Goal: Communication & Community: Answer question/provide support

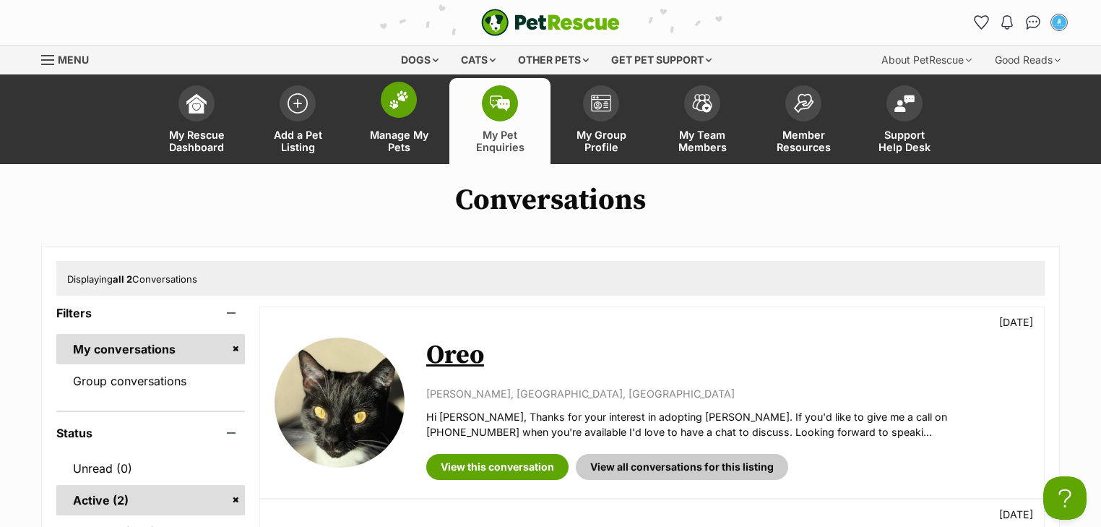
click at [428, 115] on link "Manage My Pets" at bounding box center [398, 121] width 101 height 86
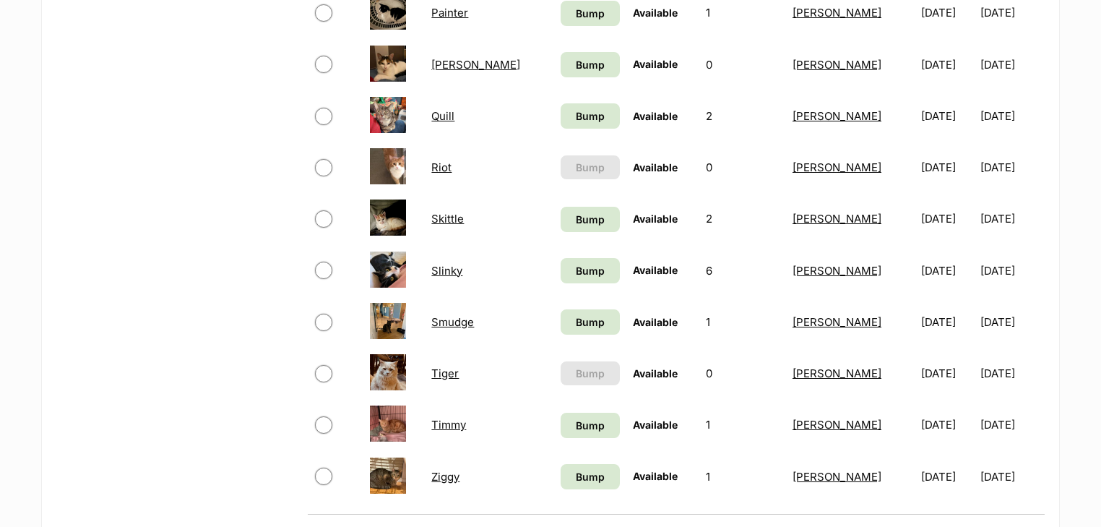
scroll to position [867, 0]
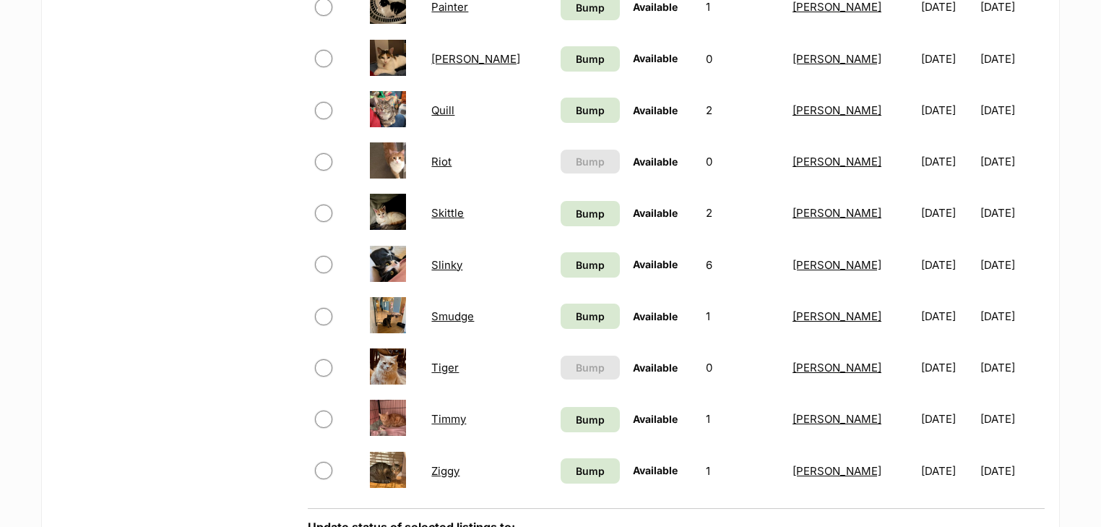
click at [443, 367] on link "Tiger" at bounding box center [444, 368] width 27 height 14
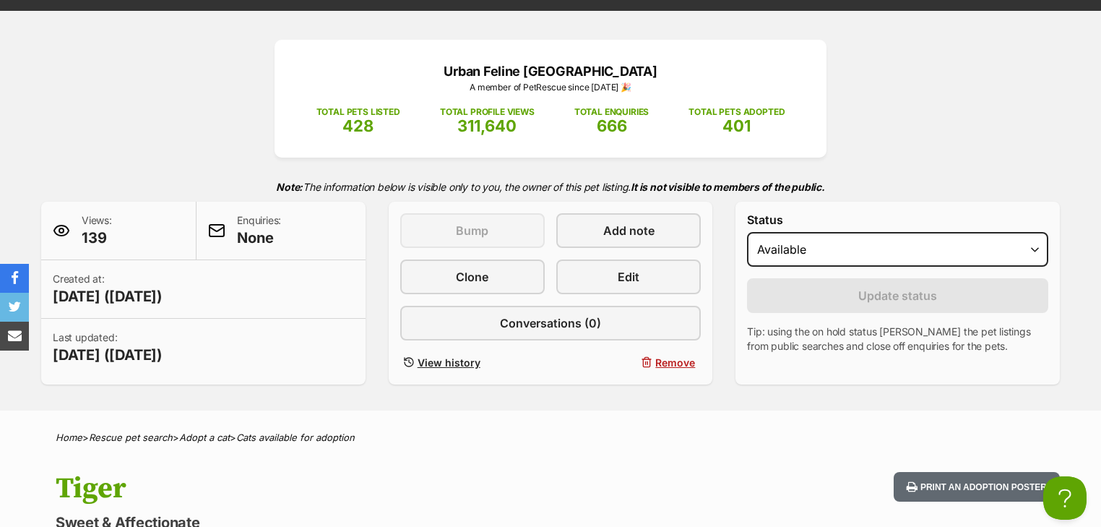
scroll to position [139, 0]
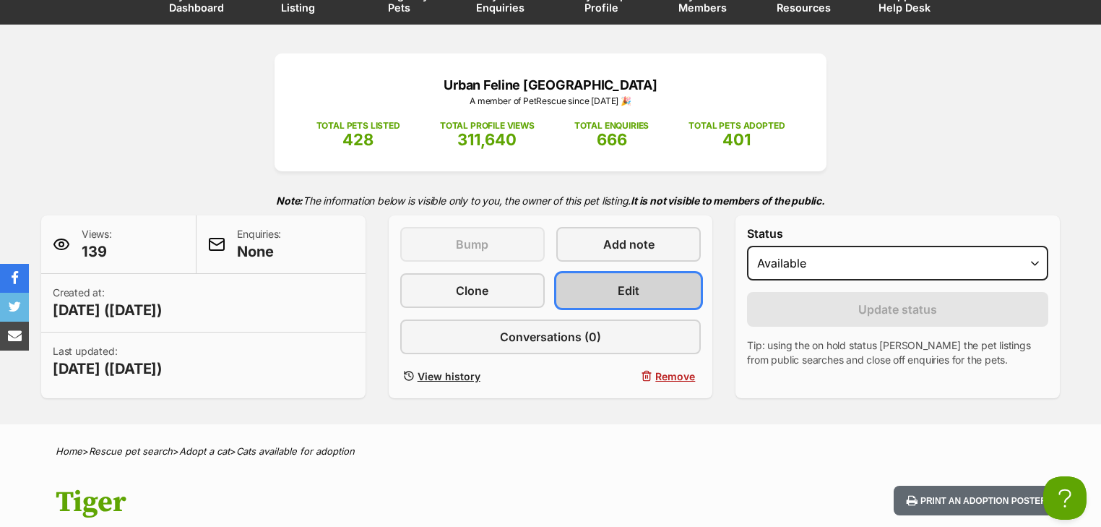
click at [601, 288] on link "Edit" at bounding box center [628, 290] width 145 height 35
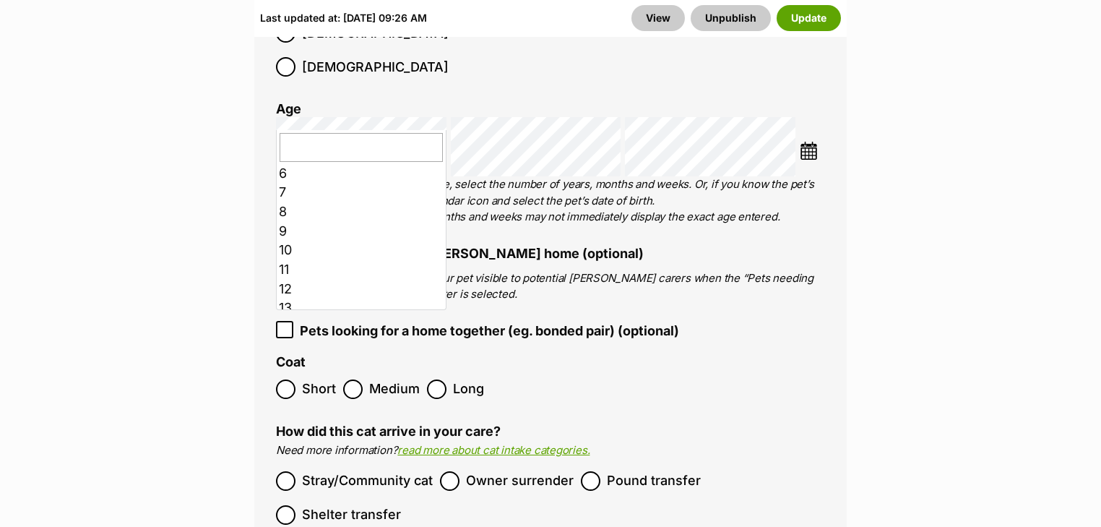
scroll to position [116, 0]
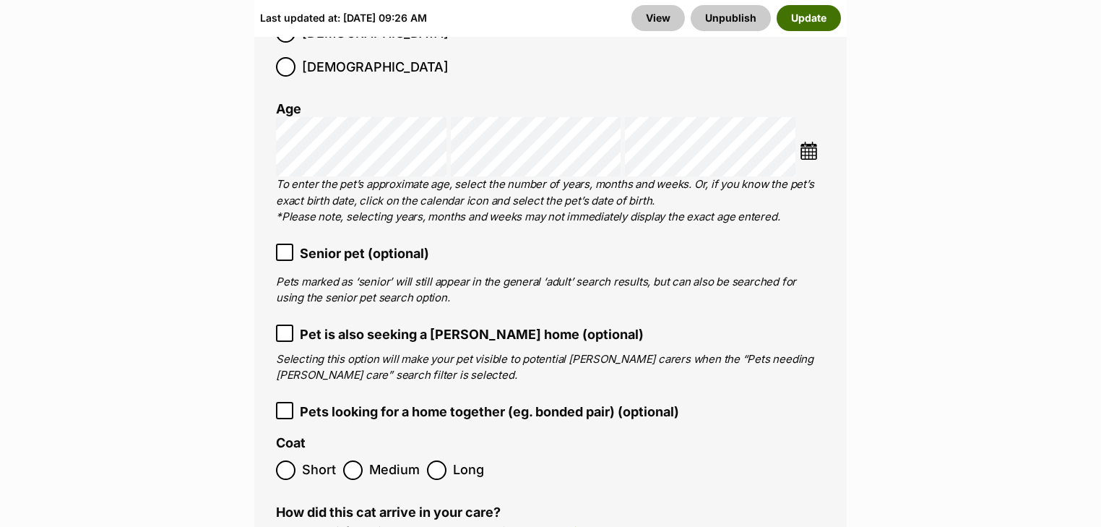
click at [817, 20] on button "Update" at bounding box center [809, 18] width 64 height 26
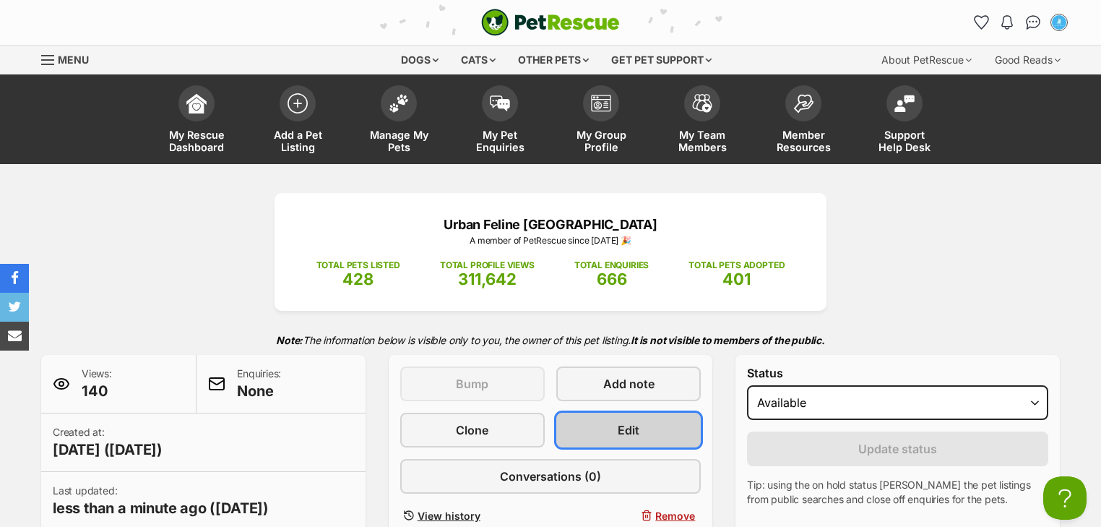
click at [651, 428] on link "Edit" at bounding box center [628, 430] width 145 height 35
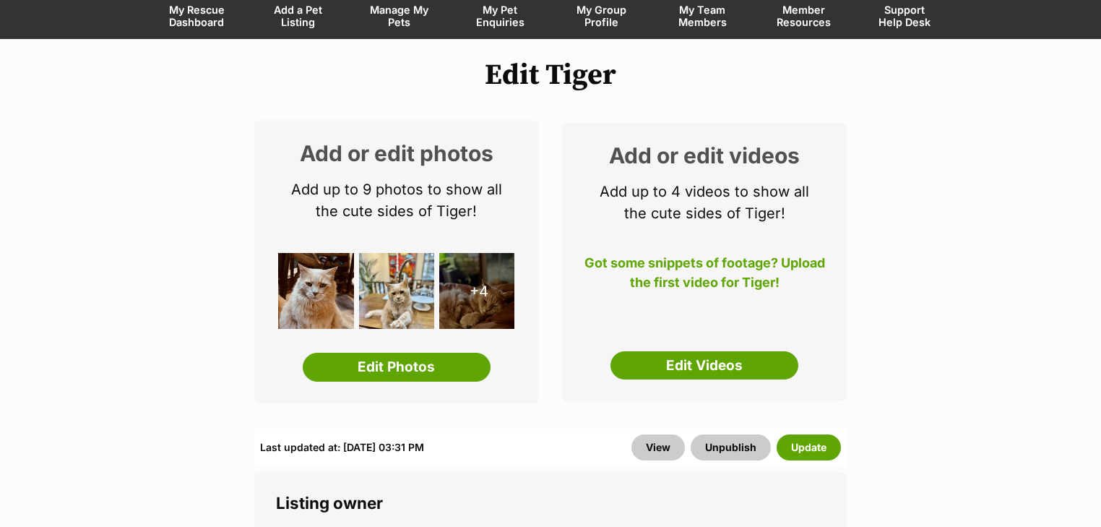
scroll to position [289, 0]
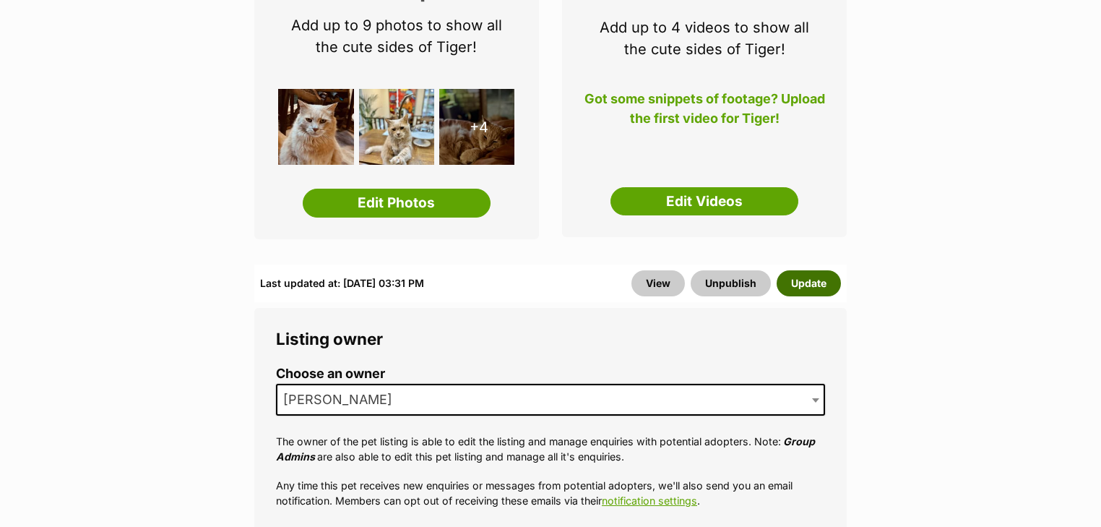
click at [809, 289] on button "Update" at bounding box center [809, 283] width 64 height 26
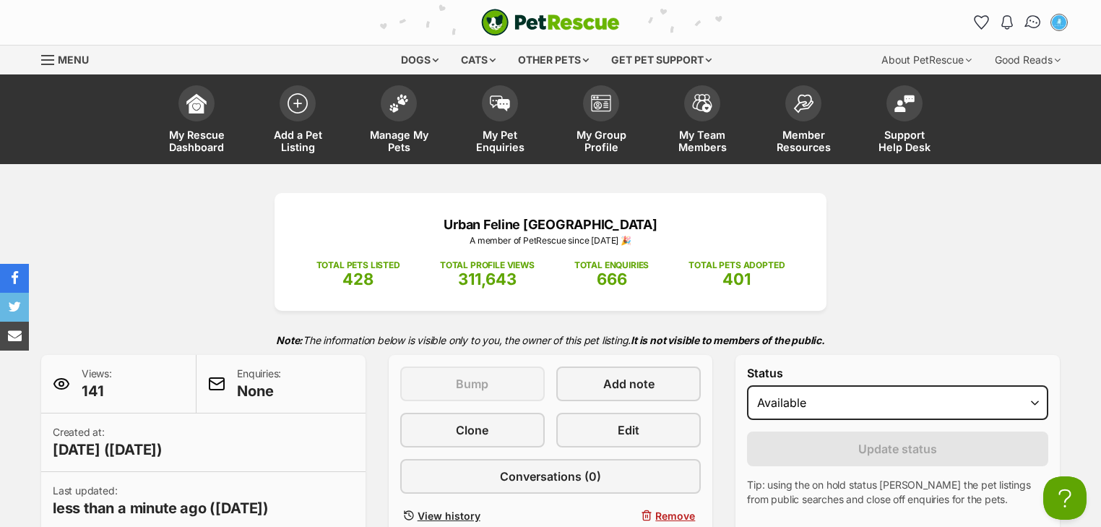
click at [1037, 18] on img "Conversations" at bounding box center [1034, 22] width 20 height 19
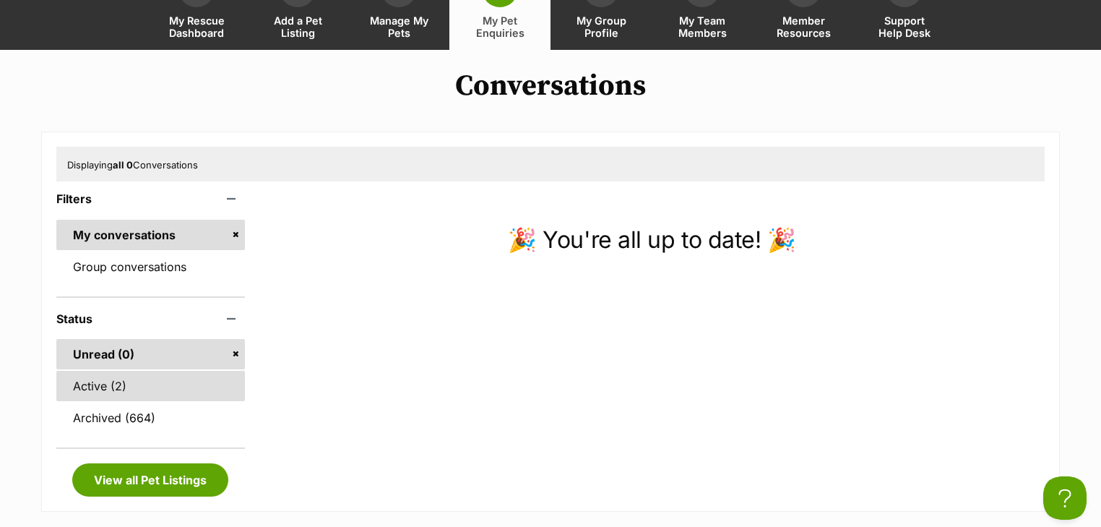
scroll to position [116, 0]
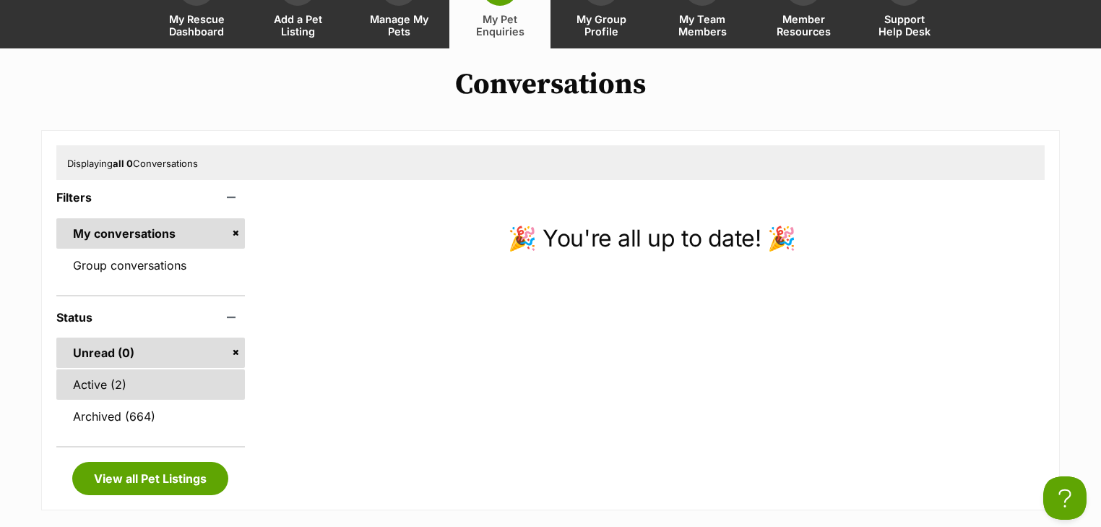
click at [136, 389] on link "Active (2)" at bounding box center [150, 384] width 189 height 30
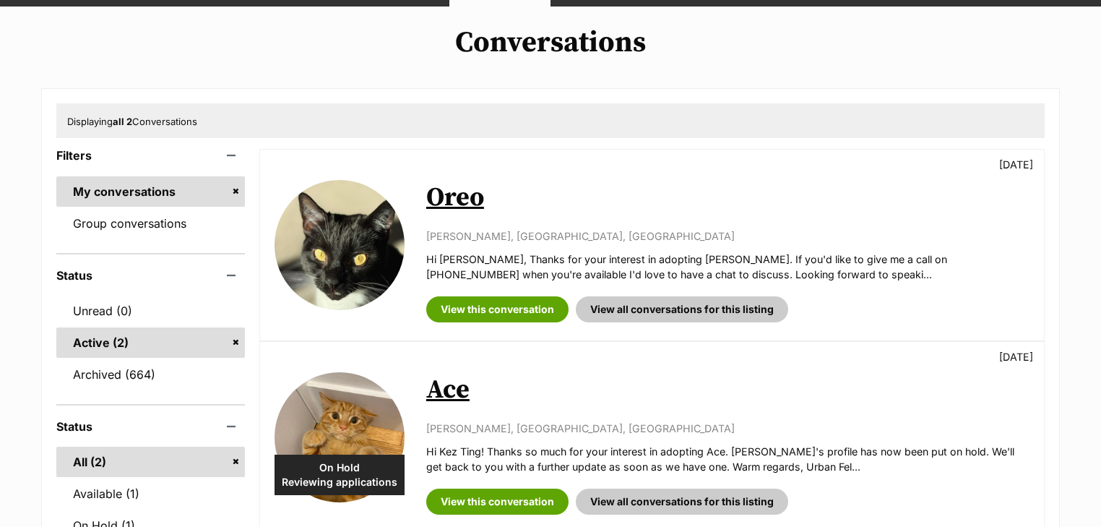
scroll to position [173, 0]
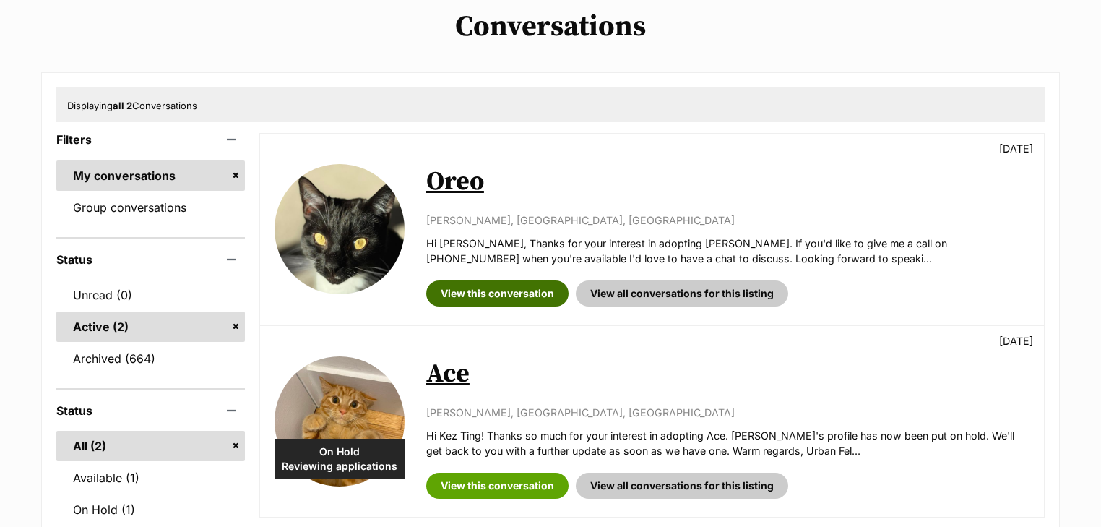
click at [492, 289] on link "View this conversation" at bounding box center [497, 293] width 142 height 26
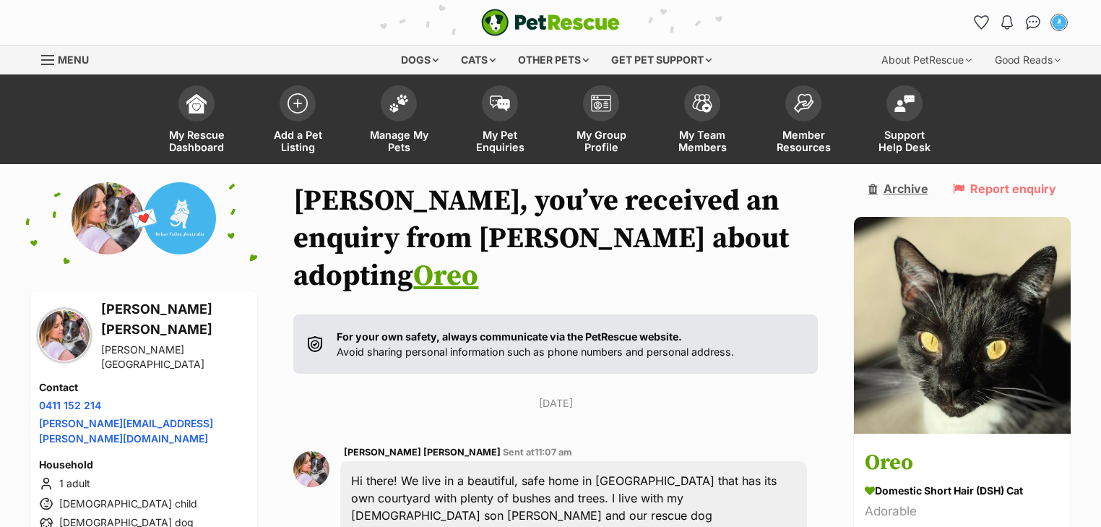
click at [913, 185] on link "Archive" at bounding box center [899, 188] width 60 height 13
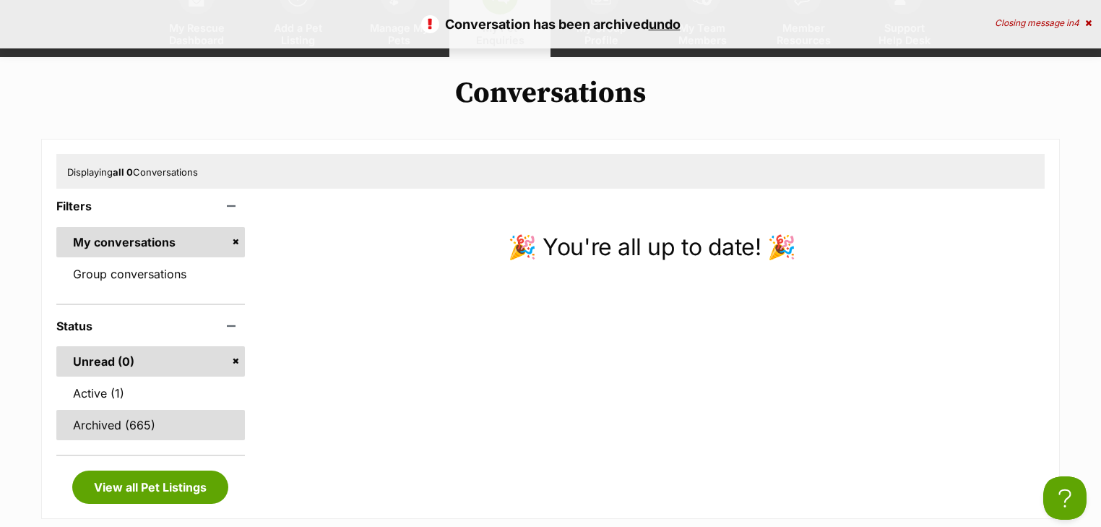
scroll to position [116, 0]
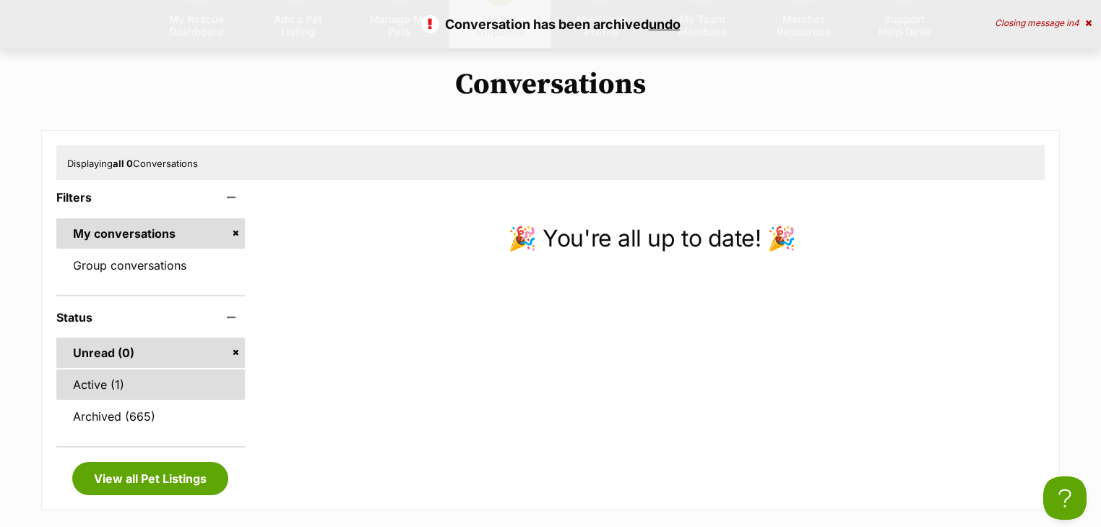
click at [119, 382] on link "Active (1)" at bounding box center [150, 384] width 189 height 30
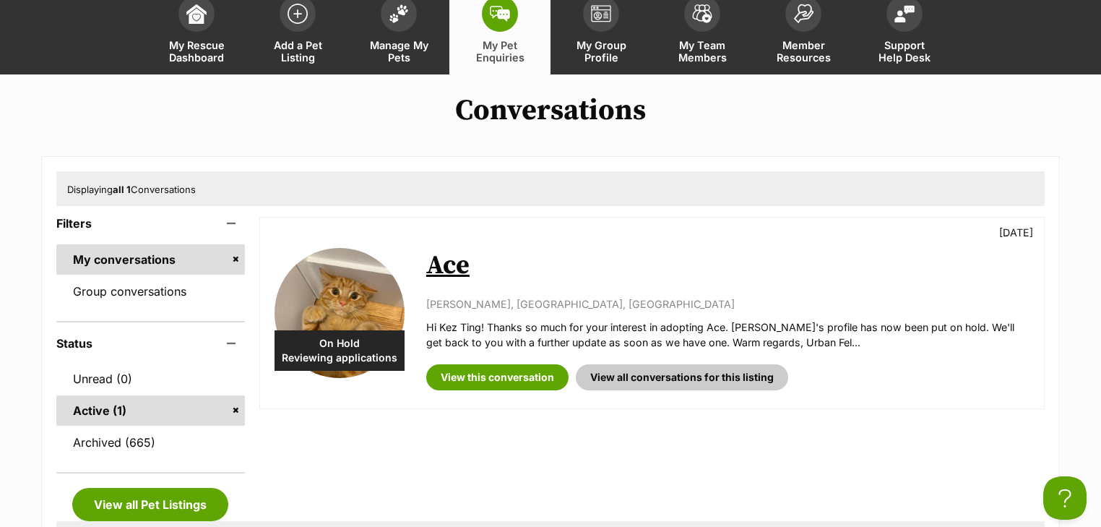
scroll to position [231, 0]
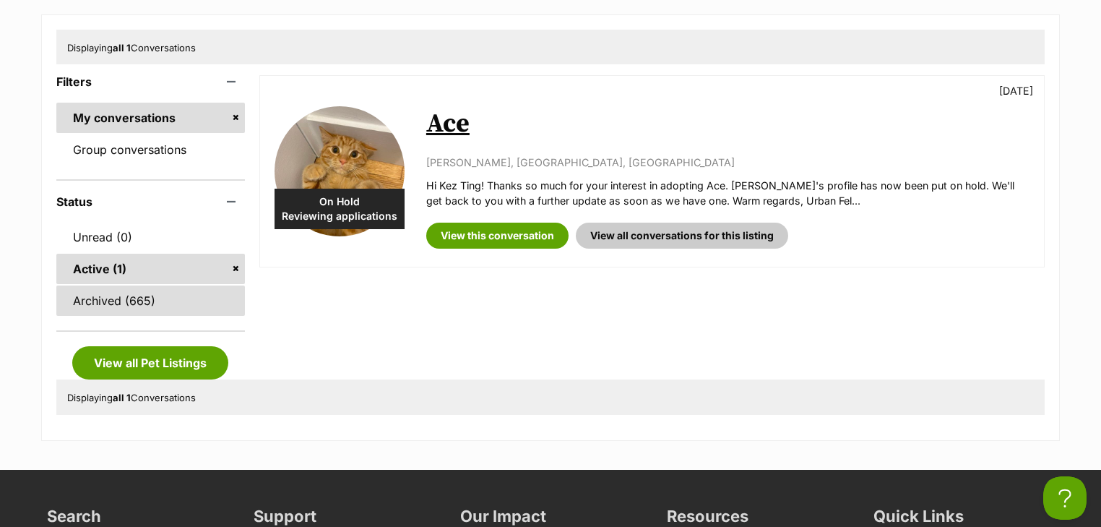
click at [147, 304] on link "Archived (665)" at bounding box center [150, 300] width 189 height 30
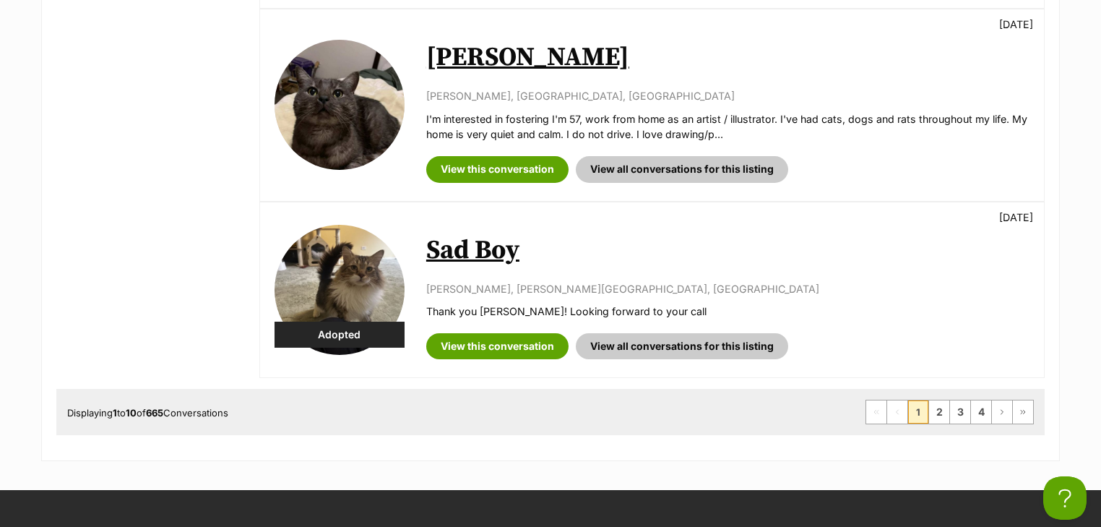
scroll to position [1966, 0]
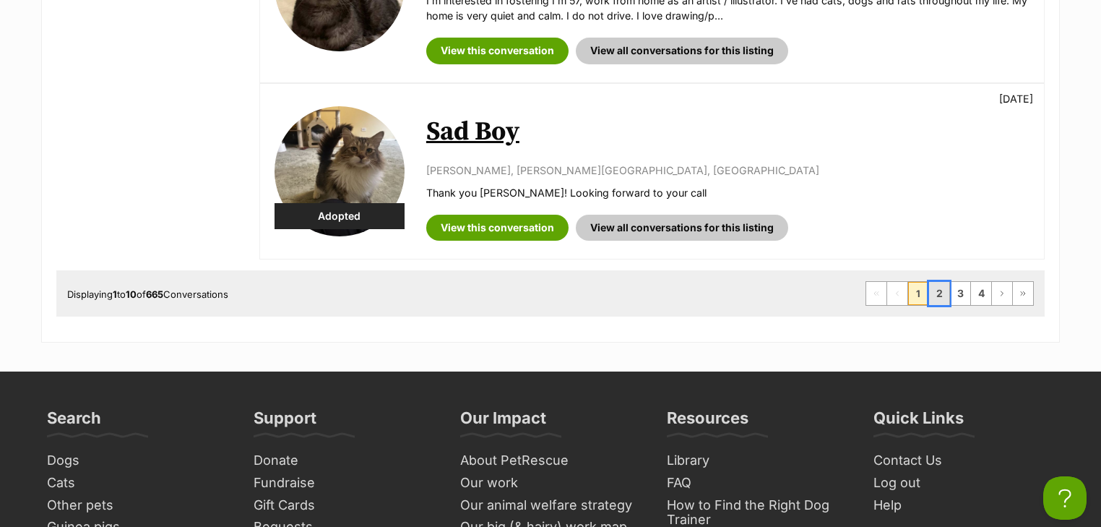
click at [944, 289] on link "2" at bounding box center [939, 293] width 20 height 23
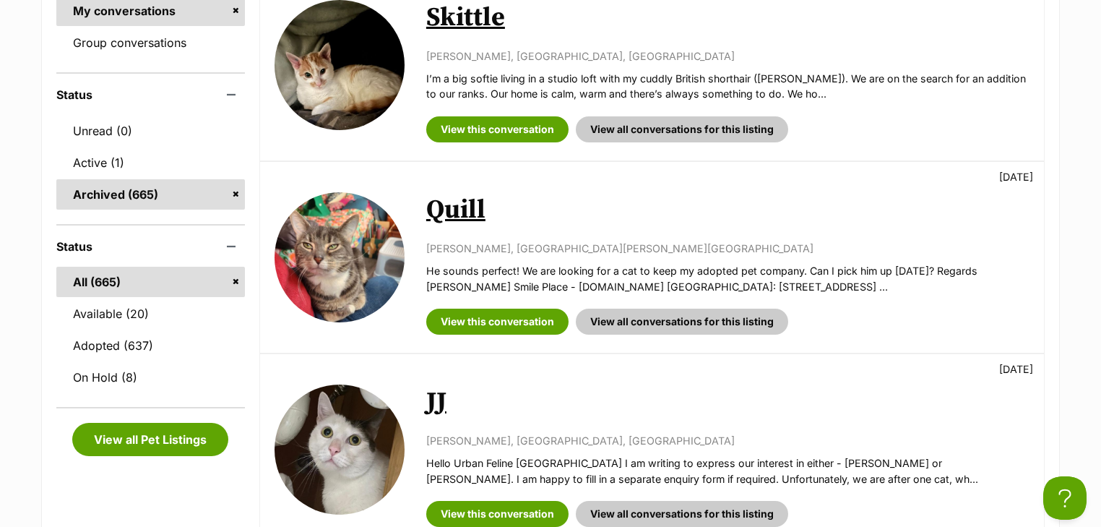
scroll to position [347, 0]
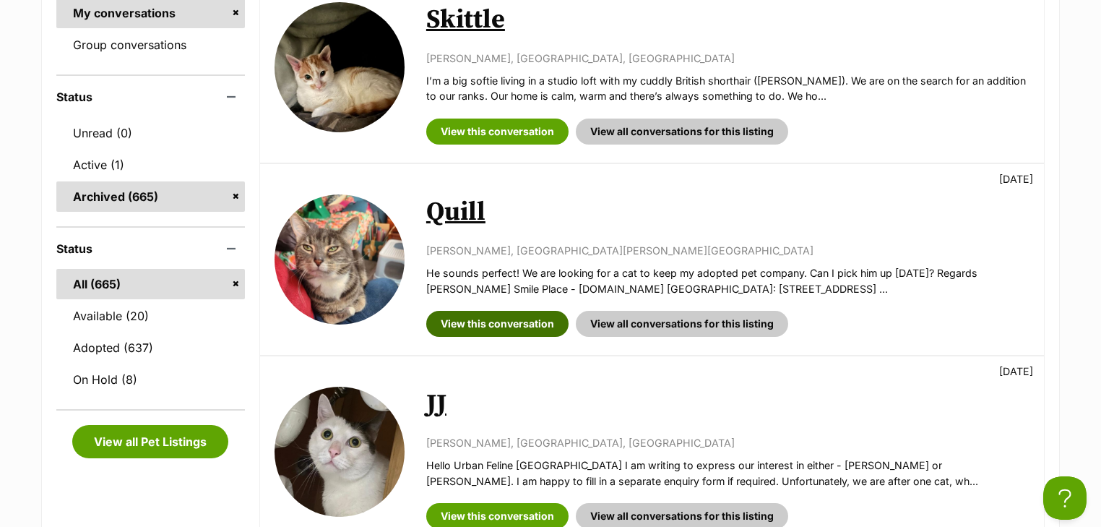
click at [468, 317] on link "View this conversation" at bounding box center [497, 324] width 142 height 26
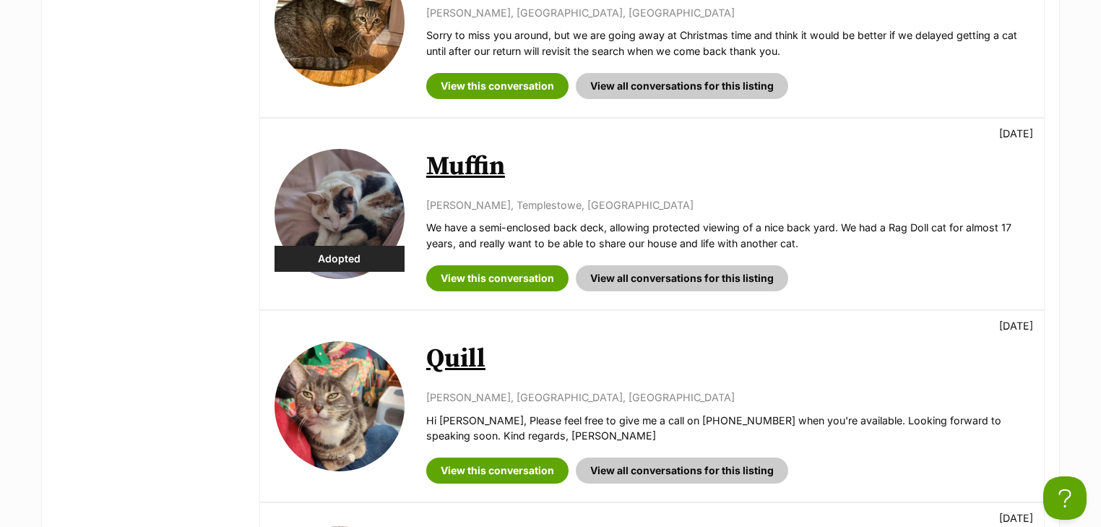
scroll to position [1214, 0]
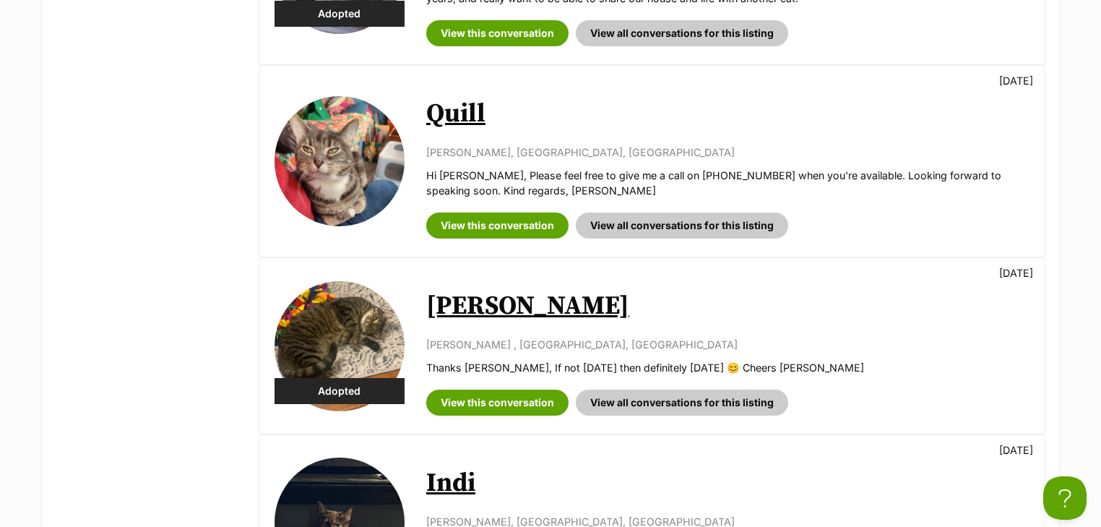
click at [488, 208] on div "View this conversation View all conversations for this listing" at bounding box center [727, 220] width 603 height 37
click at [486, 225] on link "View this conversation" at bounding box center [497, 225] width 142 height 26
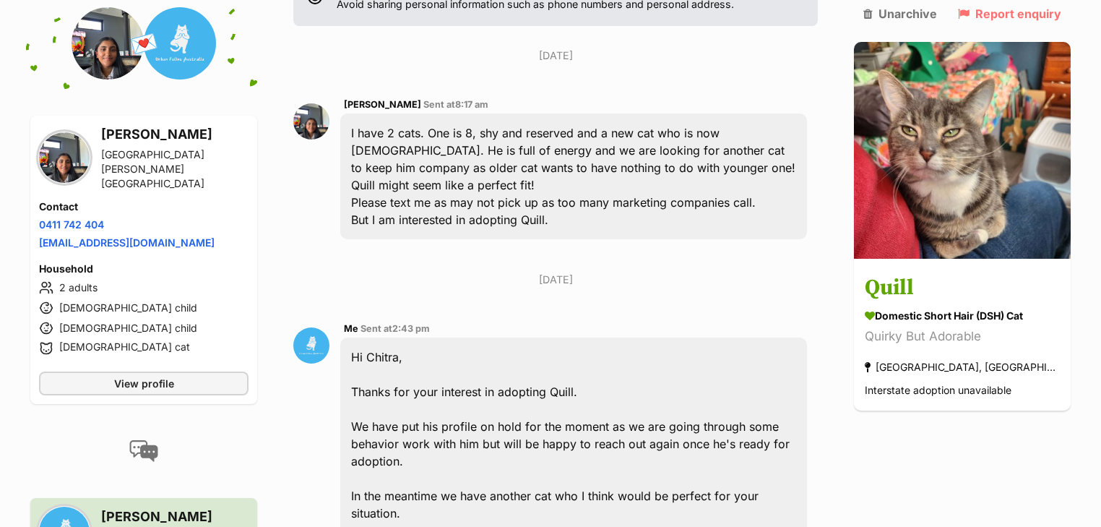
scroll to position [344, 0]
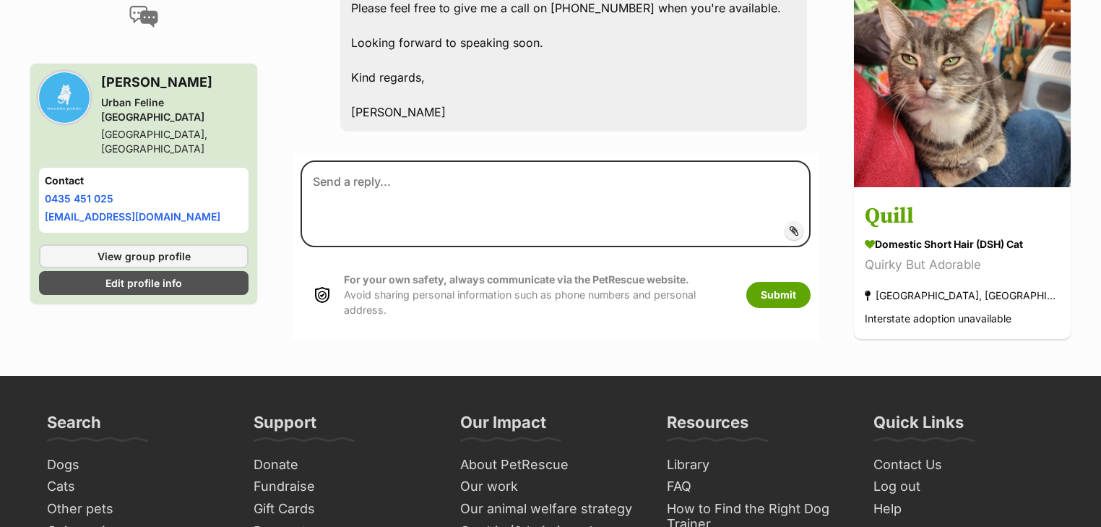
scroll to position [1135, 0]
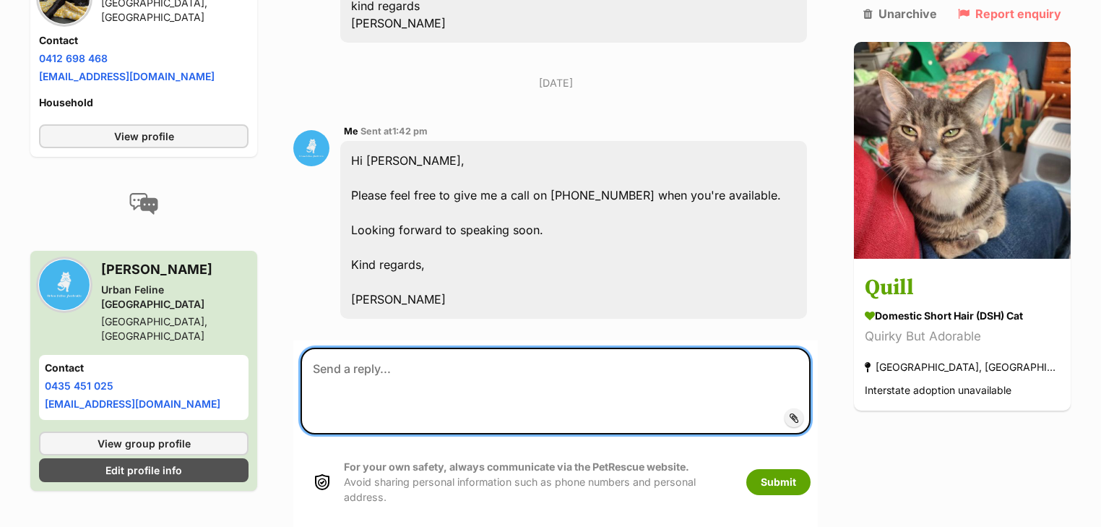
click at [416, 348] on textarea at bounding box center [556, 391] width 510 height 87
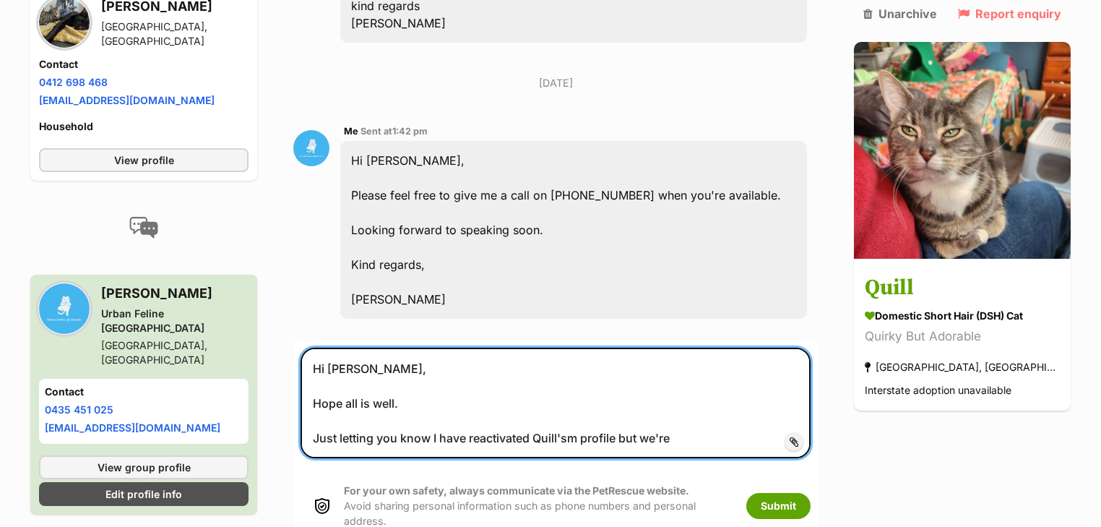
click at [581, 363] on textarea "Hi Hugh, Hope all is well. Just letting you know I have reactivated Quill'sm pr…" at bounding box center [556, 403] width 510 height 111
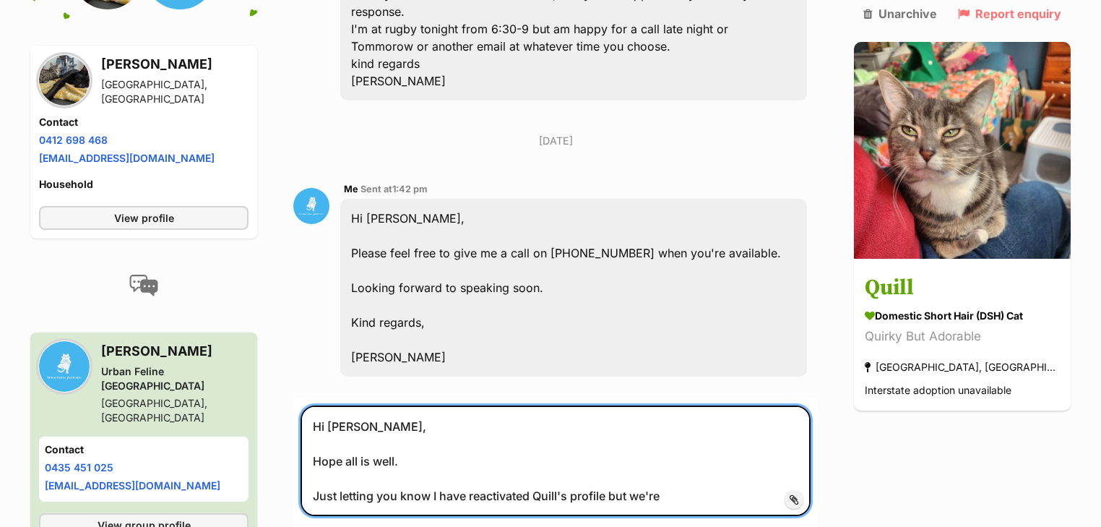
click at [682, 429] on textarea "Hi Hugh, Hope all is well. Just letting you know I have reactivated Quill's pro…" at bounding box center [556, 460] width 510 height 111
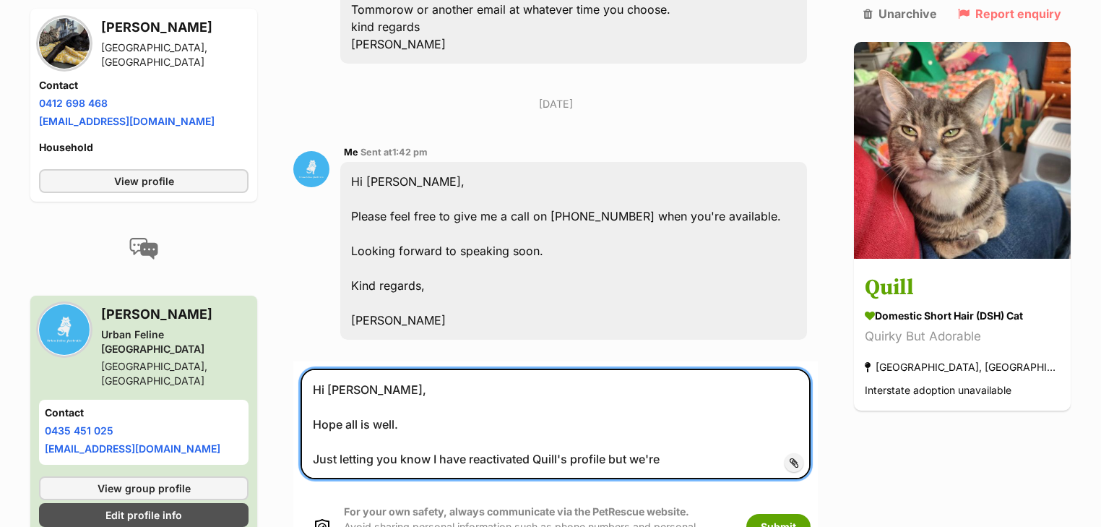
scroll to position [1135, 0]
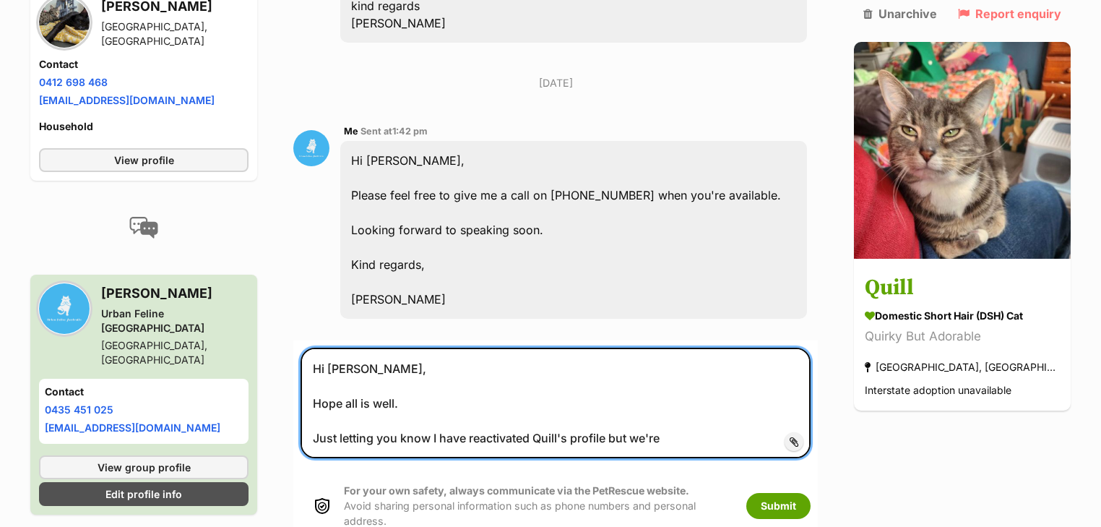
drag, startPoint x: 679, startPoint y: 366, endPoint x: 642, endPoint y: 366, distance: 36.9
click at [642, 366] on textarea "Hi Hugh, Hope all is well. Just letting you know I have reactivated Quill's pro…" at bounding box center [556, 403] width 510 height 111
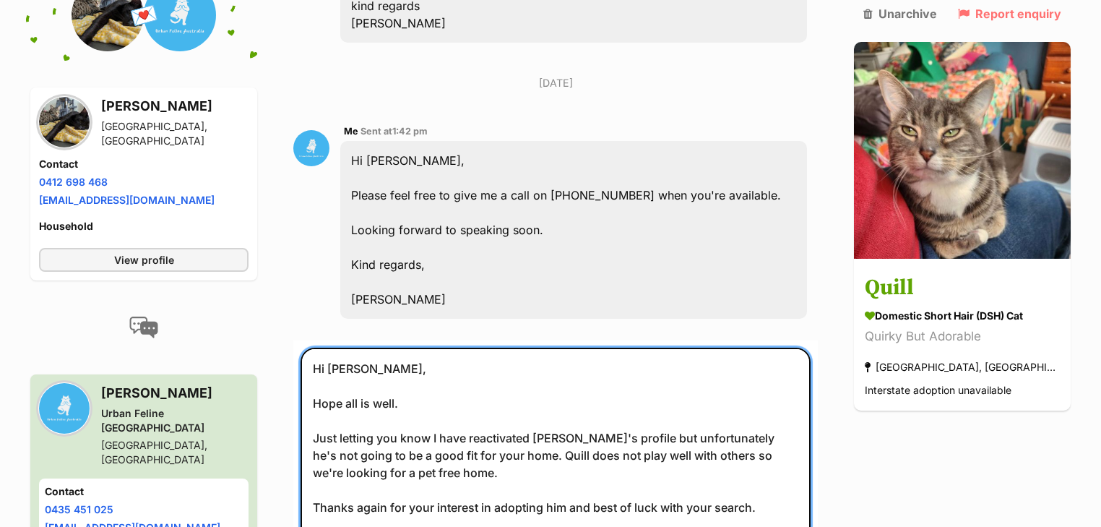
scroll to position [26, 0]
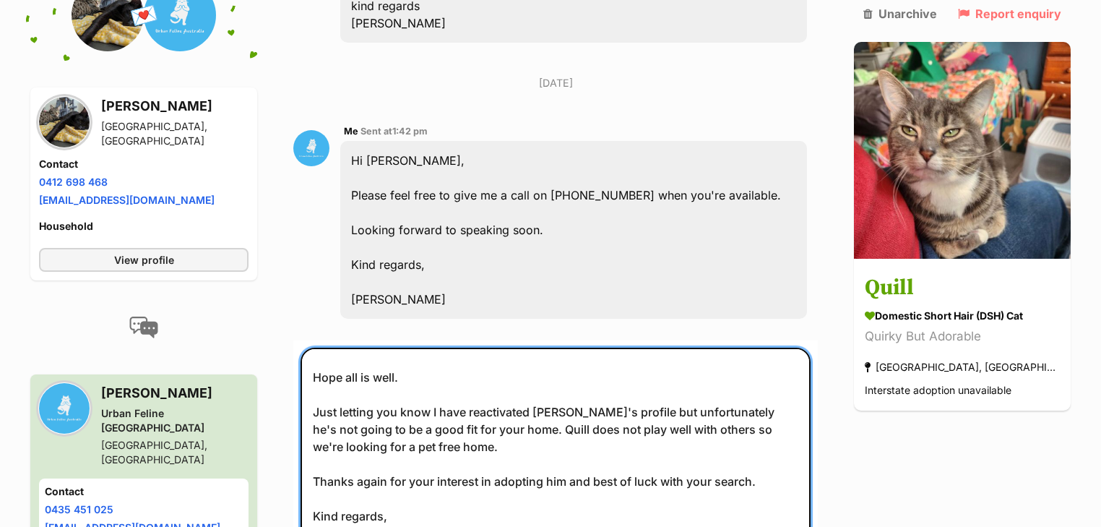
type textarea "Hi Hugh, Hope all is well. Just letting you know I have reactivated Quill's pro…"
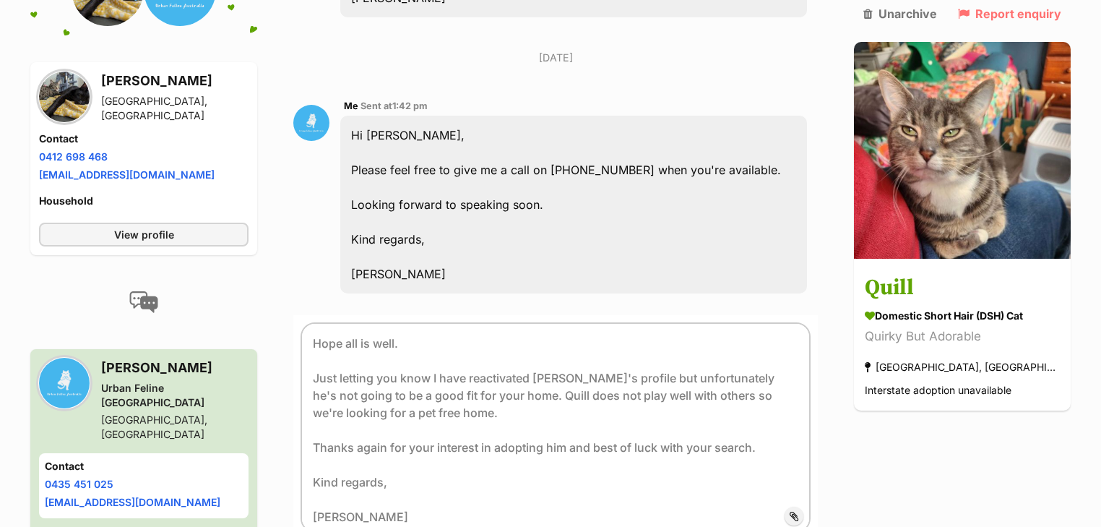
scroll to position [39, 0]
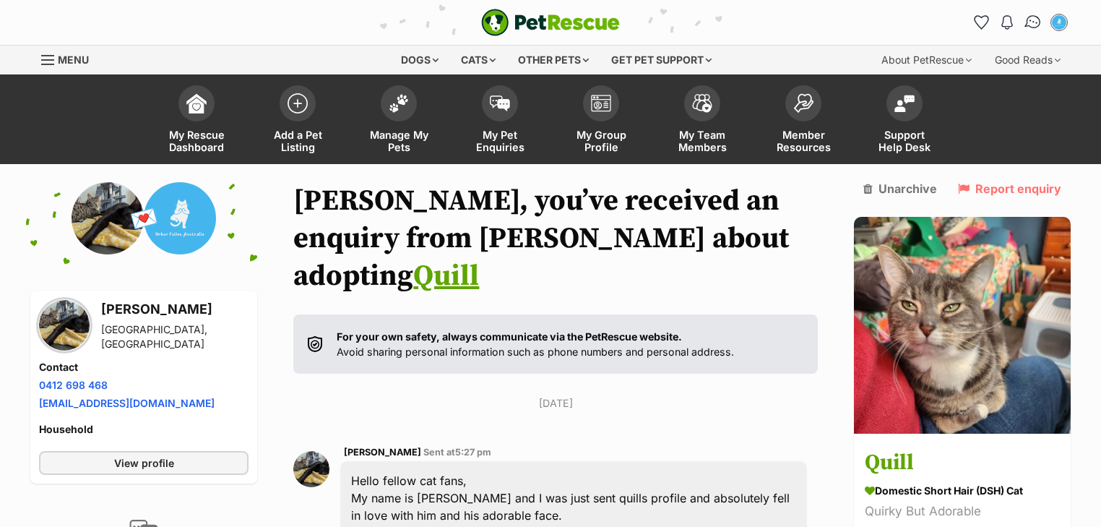
click at [1032, 20] on img "Conversations" at bounding box center [1034, 22] width 20 height 19
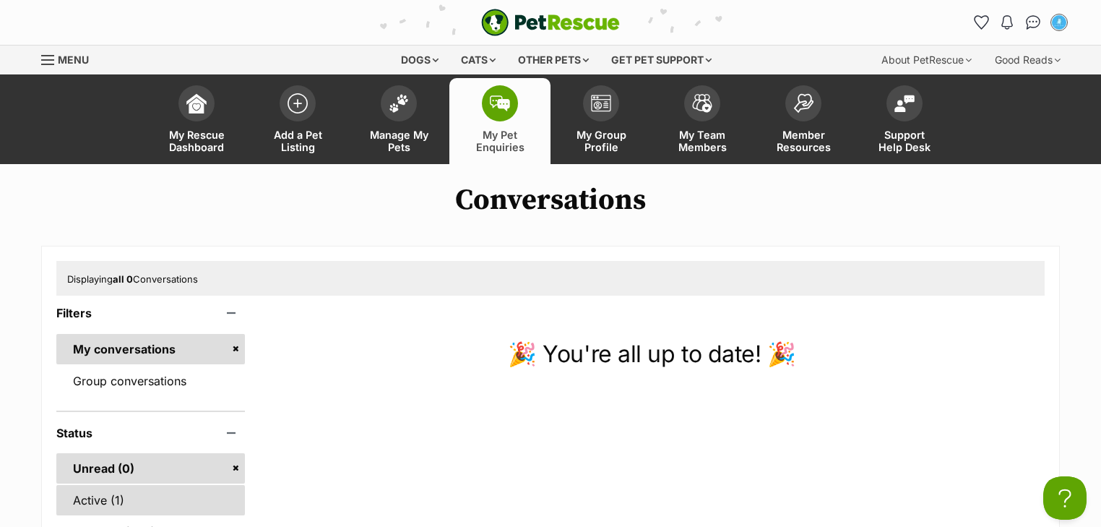
click at [102, 506] on link "Active (1)" at bounding box center [150, 500] width 189 height 30
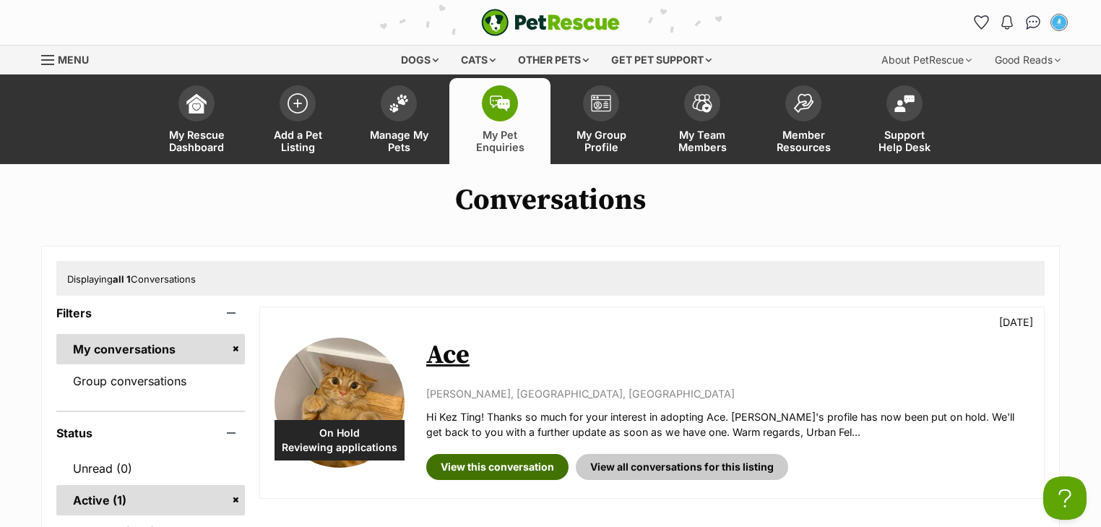
click at [511, 459] on link "View this conversation" at bounding box center [497, 467] width 142 height 26
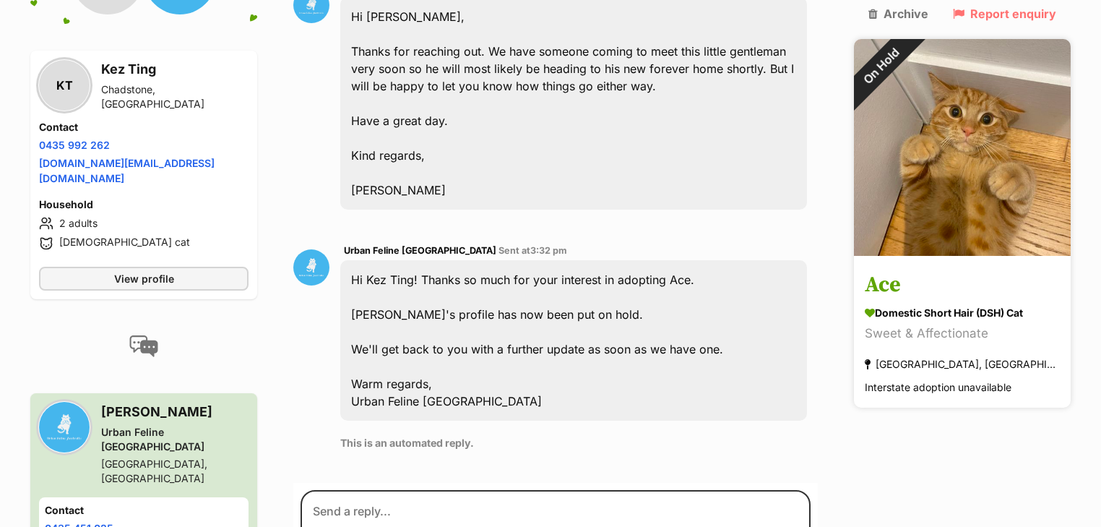
scroll to position [755, 0]
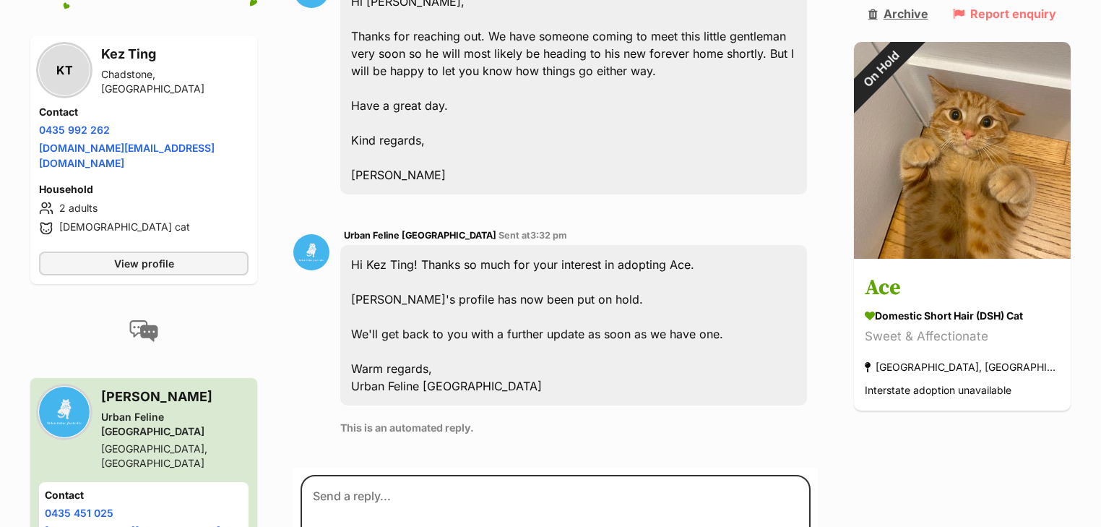
click at [918, 9] on link "Archive" at bounding box center [899, 13] width 60 height 13
